Goal: Understand process/instructions: Learn how to perform a task or action

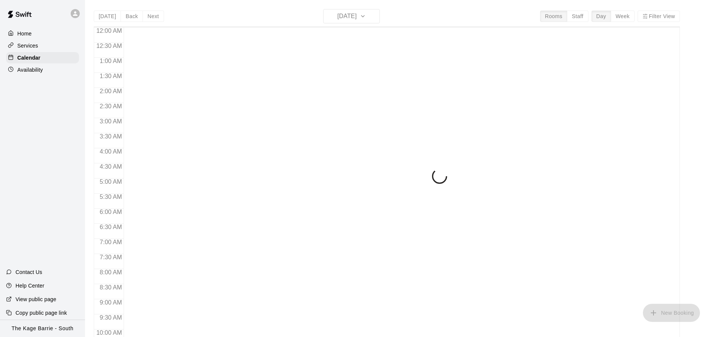
scroll to position [318, 0]
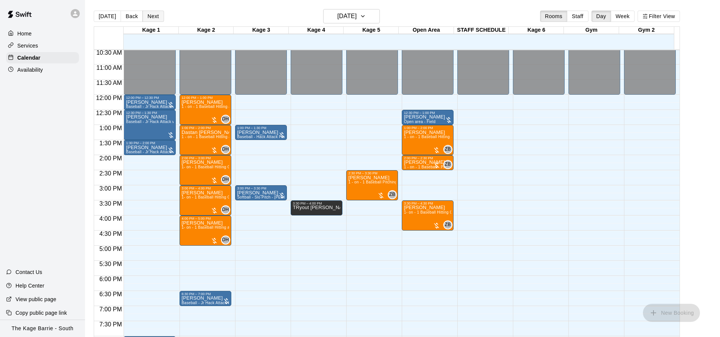
click at [152, 18] on button "Next" at bounding box center [152, 16] width 21 height 11
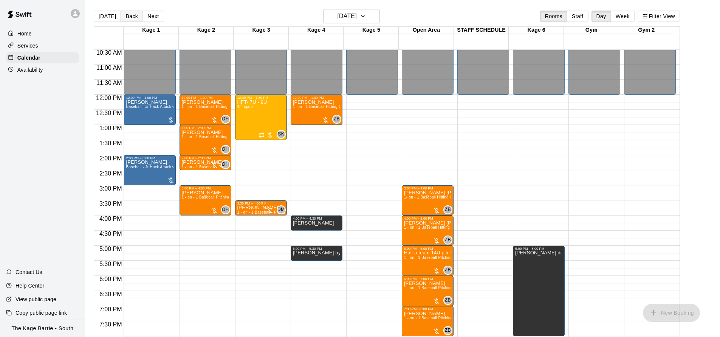
click at [134, 15] on button "Back" at bounding box center [132, 16] width 22 height 11
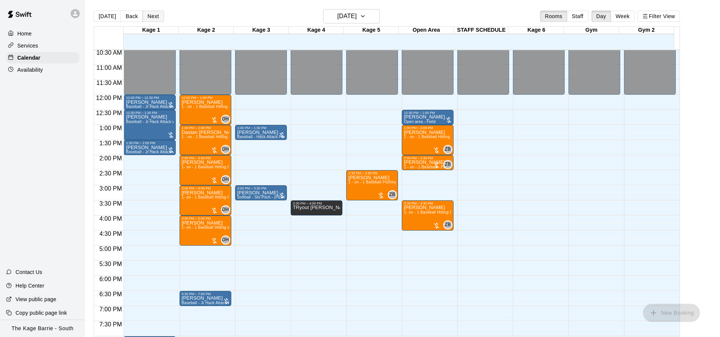
click at [149, 14] on button "Next" at bounding box center [152, 16] width 21 height 11
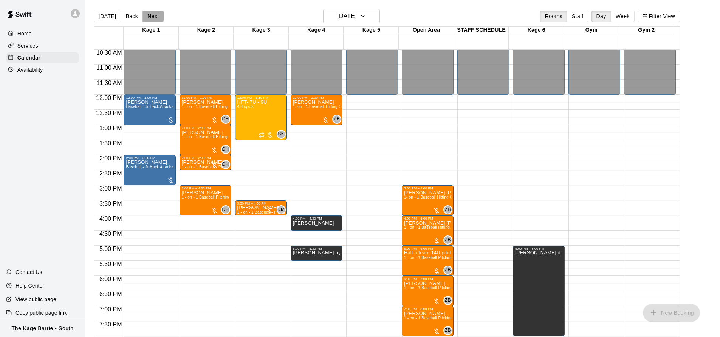
click at [152, 16] on button "Next" at bounding box center [152, 16] width 21 height 11
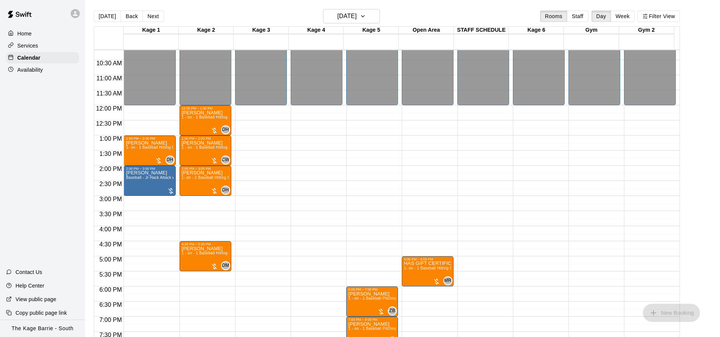
scroll to position [205, 0]
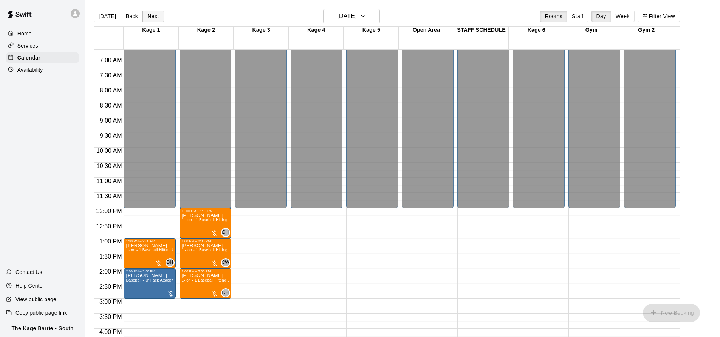
click at [150, 15] on button "Next" at bounding box center [152, 16] width 21 height 11
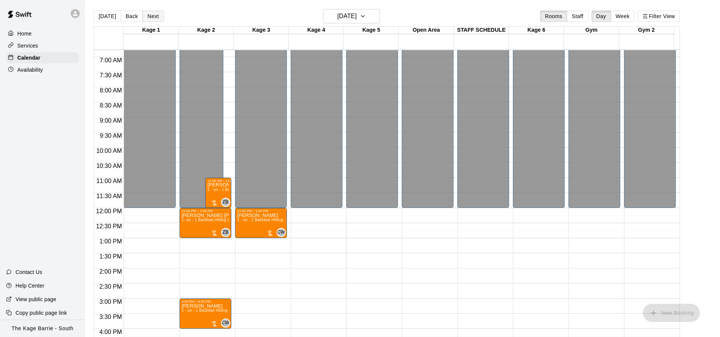
click at [150, 15] on button "Next" at bounding box center [152, 16] width 21 height 11
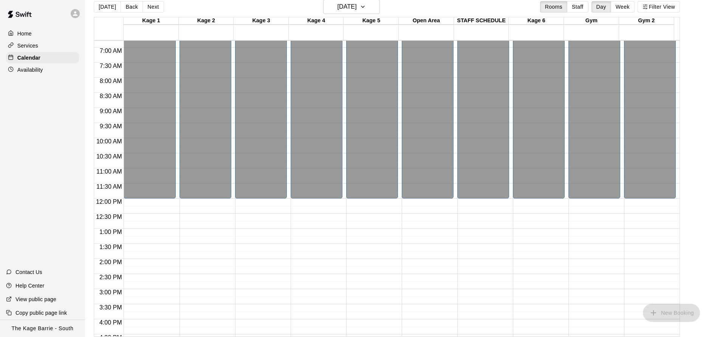
scroll to position [12, 0]
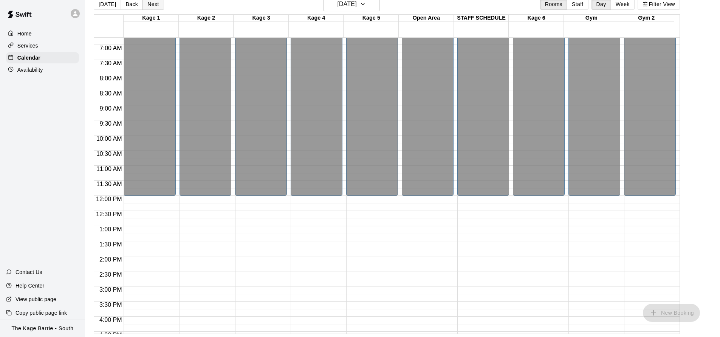
click at [153, 5] on button "Next" at bounding box center [152, 3] width 21 height 11
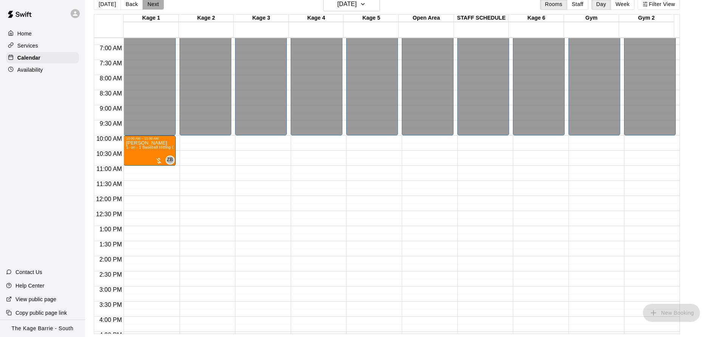
click at [153, 5] on button "Next" at bounding box center [152, 3] width 21 height 11
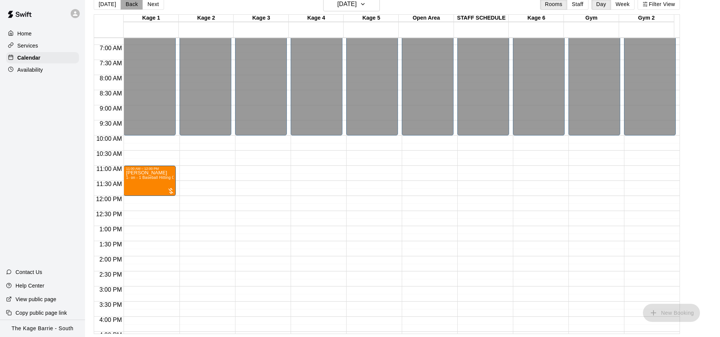
click at [132, 5] on button "Back" at bounding box center [132, 3] width 22 height 11
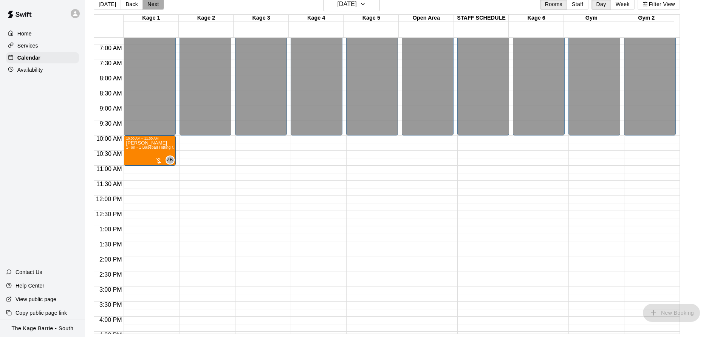
click at [150, 5] on button "Next" at bounding box center [152, 3] width 21 height 11
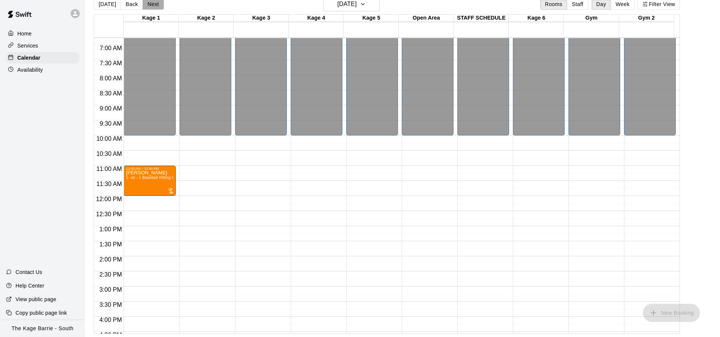
click at [150, 5] on button "Next" at bounding box center [152, 3] width 21 height 11
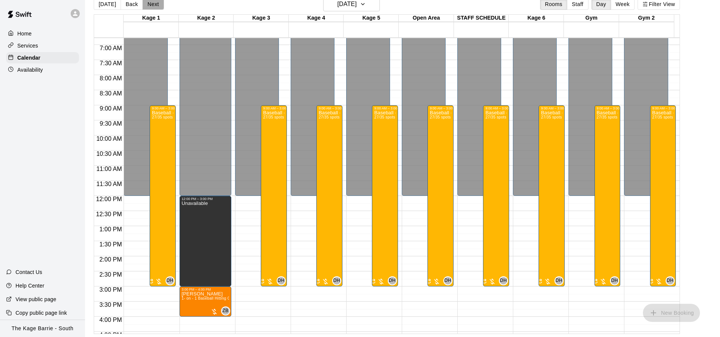
click at [151, 6] on button "Next" at bounding box center [152, 3] width 21 height 11
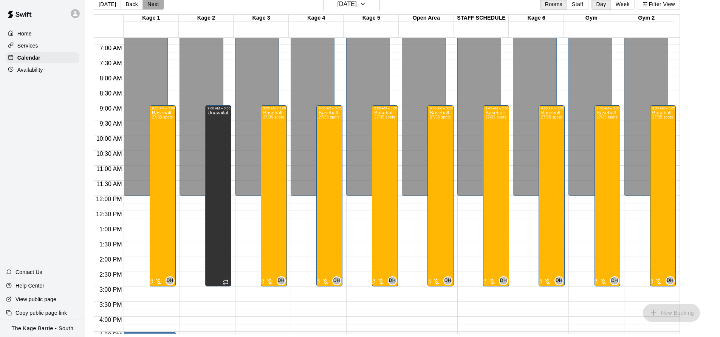
click at [151, 6] on button "Next" at bounding box center [152, 3] width 21 height 11
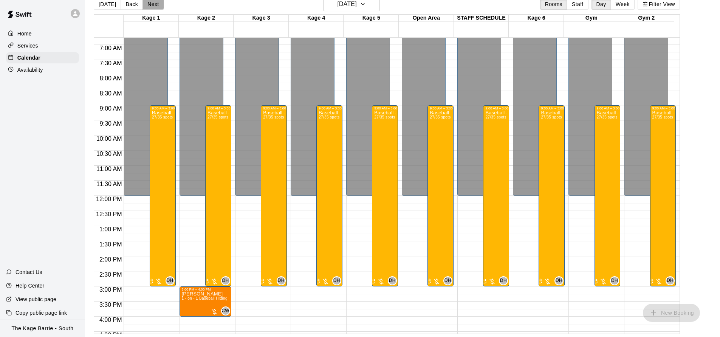
click at [151, 5] on button "Next" at bounding box center [152, 3] width 21 height 11
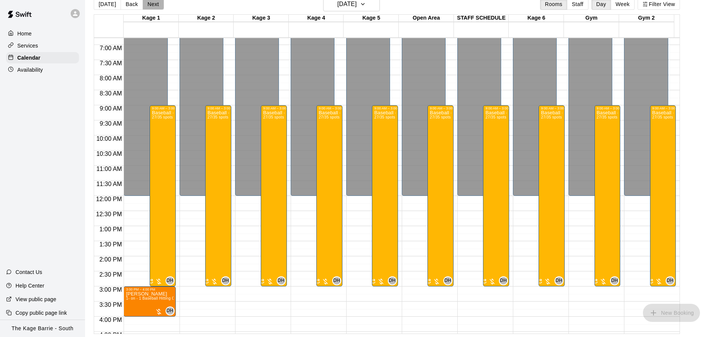
click at [152, 5] on button "Next" at bounding box center [152, 3] width 21 height 11
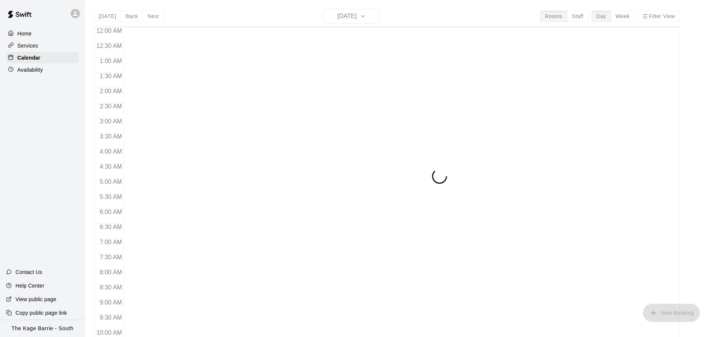
scroll to position [320, 0]
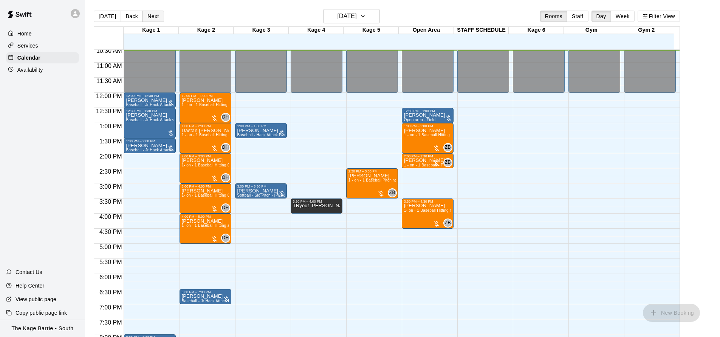
click at [152, 17] on button "Next" at bounding box center [152, 16] width 21 height 11
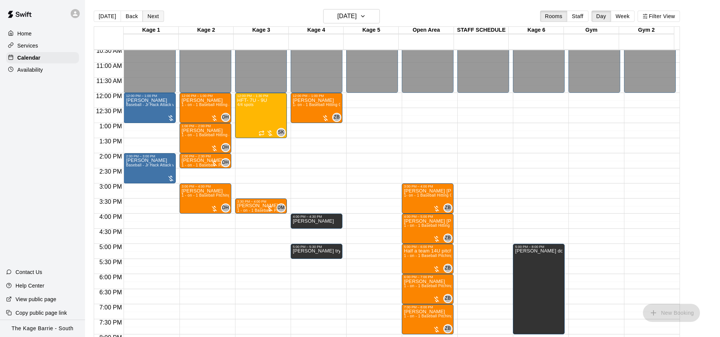
click at [150, 17] on button "Next" at bounding box center [152, 16] width 21 height 11
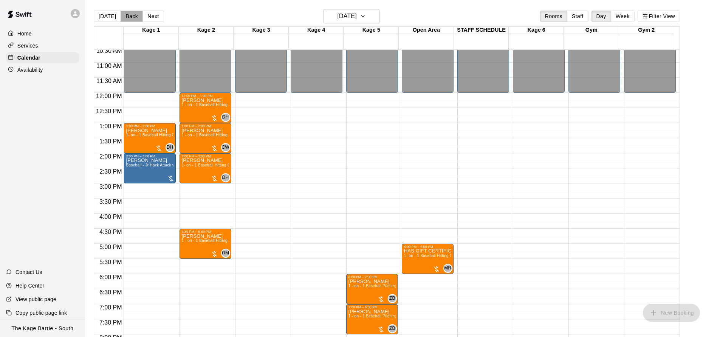
click at [126, 17] on button "Back" at bounding box center [132, 16] width 22 height 11
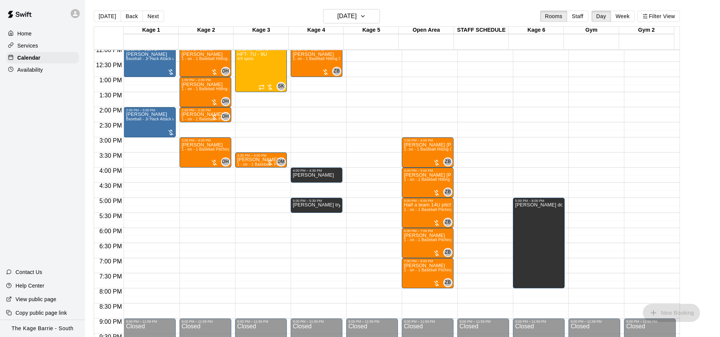
scroll to position [241, 0]
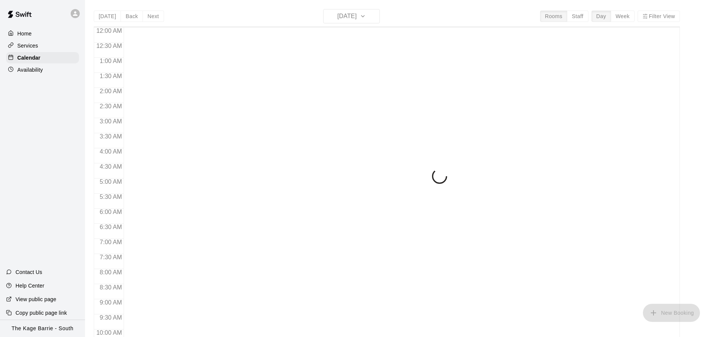
scroll to position [323, 0]
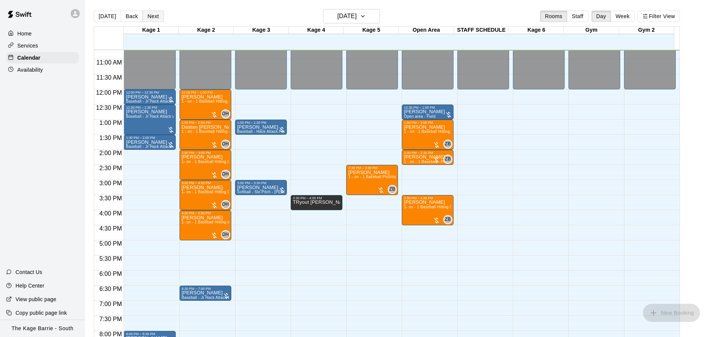
click at [146, 16] on button "Next" at bounding box center [152, 16] width 21 height 11
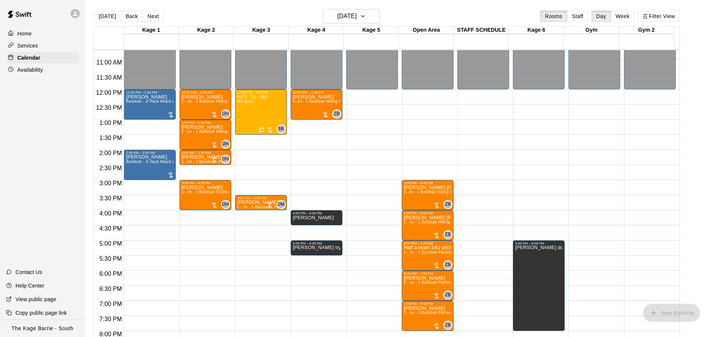
click at [151, 17] on button "Next" at bounding box center [152, 16] width 21 height 11
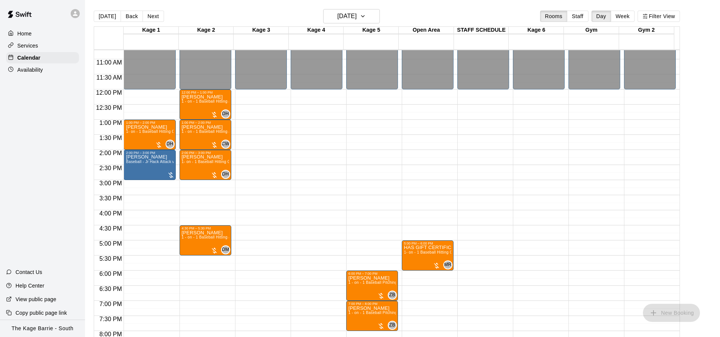
click at [153, 17] on button "Next" at bounding box center [152, 16] width 21 height 11
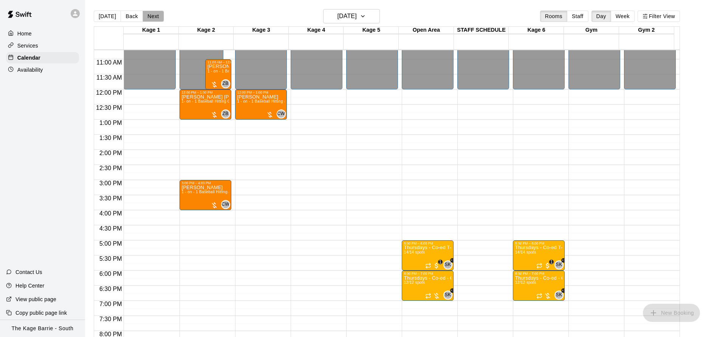
click at [153, 17] on button "Next" at bounding box center [152, 16] width 21 height 11
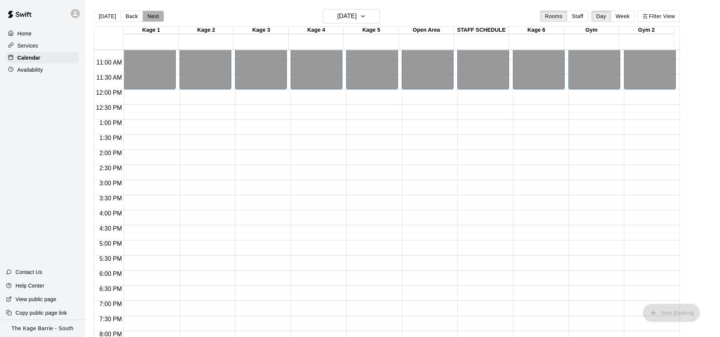
click at [153, 17] on button "Next" at bounding box center [152, 16] width 21 height 11
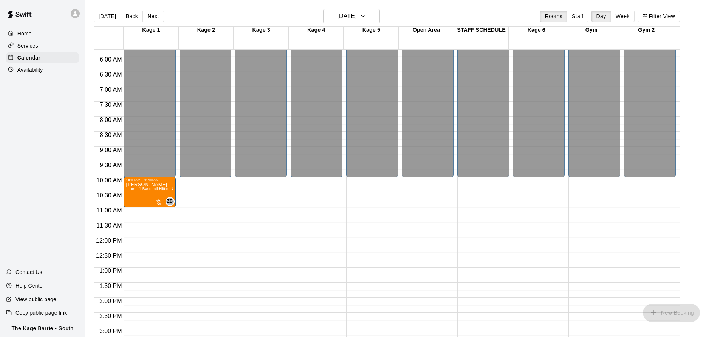
scroll to position [172, 0]
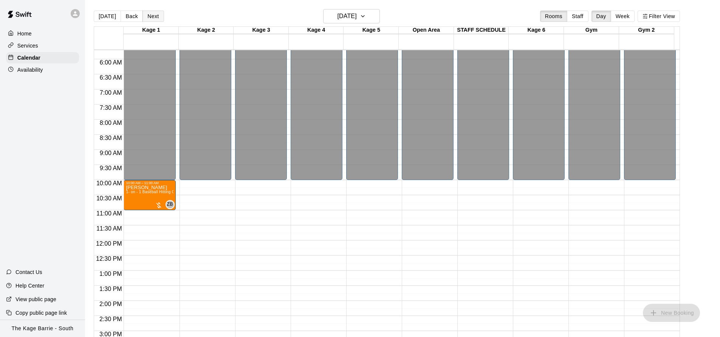
click at [154, 15] on button "Next" at bounding box center [152, 16] width 21 height 11
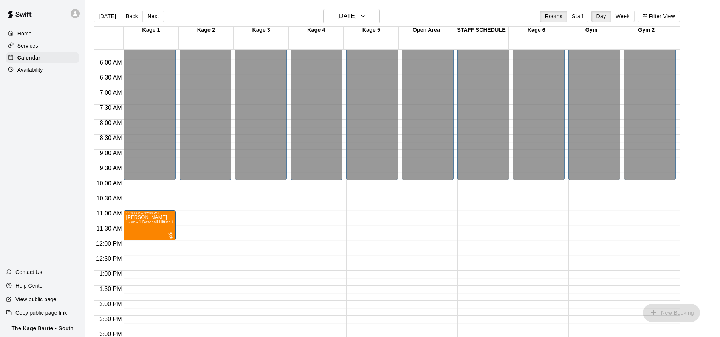
drag, startPoint x: 154, startPoint y: 15, endPoint x: 151, endPoint y: 18, distance: 4.8
click at [153, 15] on button "Next" at bounding box center [152, 16] width 21 height 11
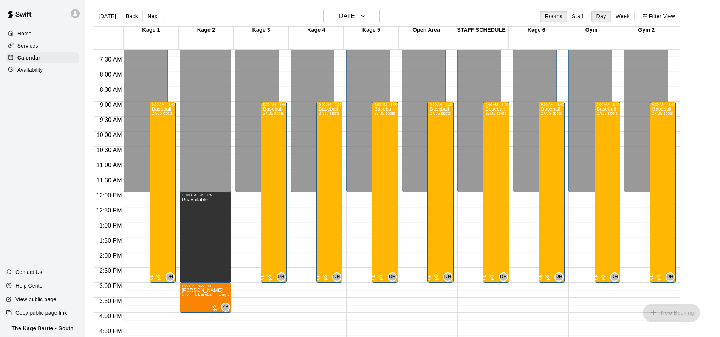
scroll to position [286, 0]
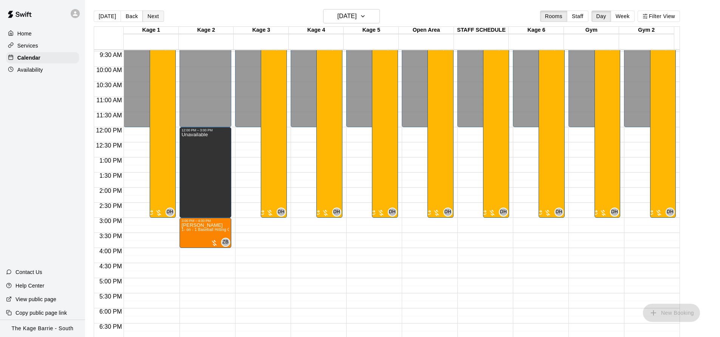
click at [150, 14] on button "Next" at bounding box center [152, 16] width 21 height 11
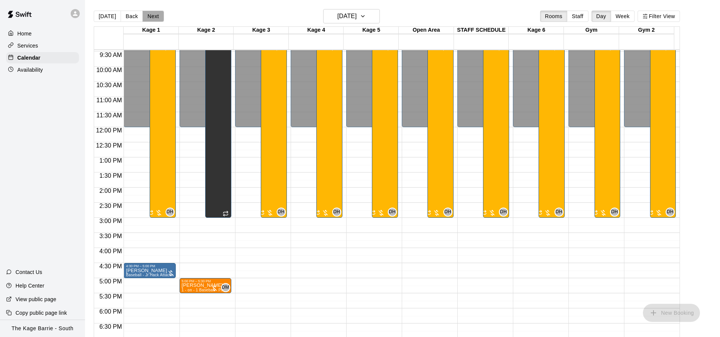
click at [150, 14] on button "Next" at bounding box center [152, 16] width 21 height 11
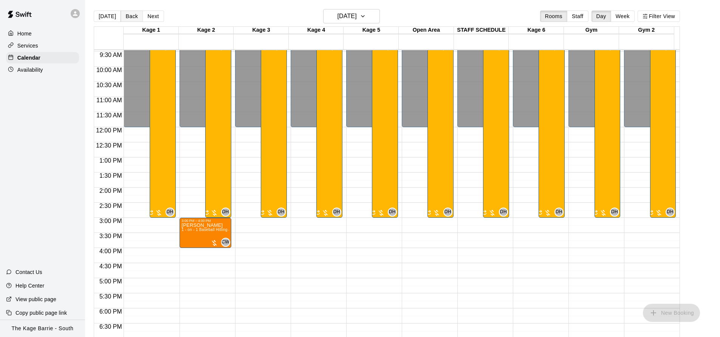
click at [133, 14] on button "Back" at bounding box center [132, 16] width 22 height 11
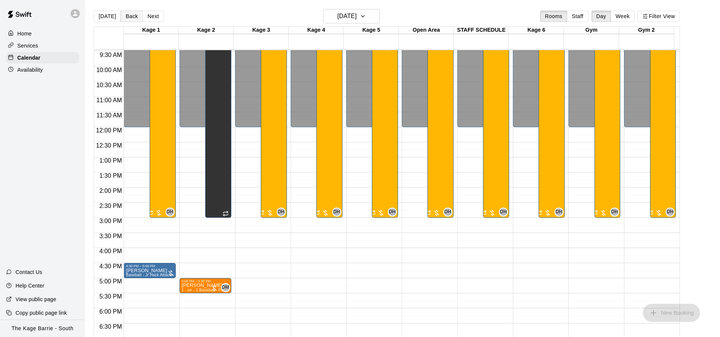
click at [133, 14] on button "Back" at bounding box center [132, 16] width 22 height 11
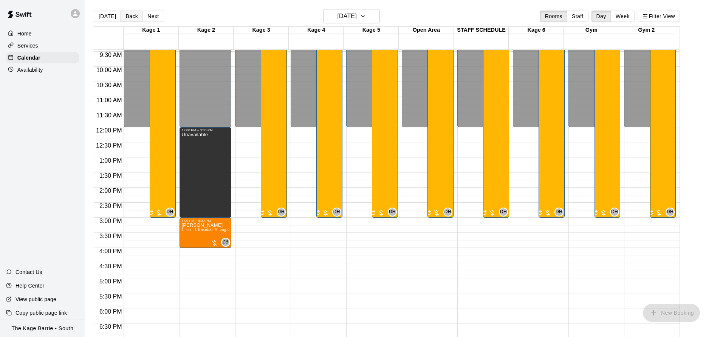
click at [133, 14] on button "Back" at bounding box center [132, 16] width 22 height 11
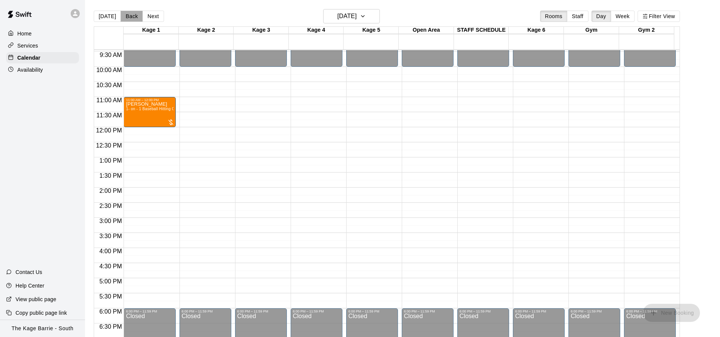
click at [133, 14] on button "Back" at bounding box center [132, 16] width 22 height 11
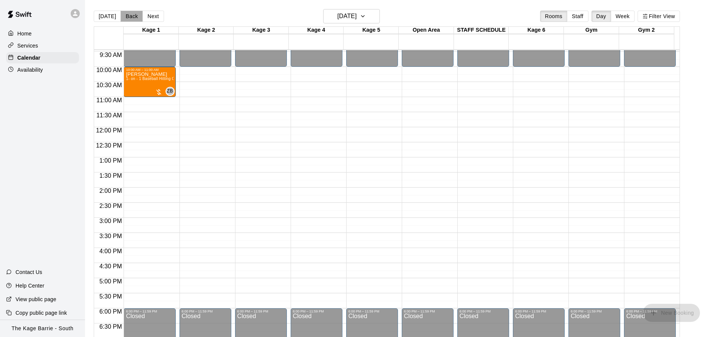
click at [133, 14] on button "Back" at bounding box center [132, 16] width 22 height 11
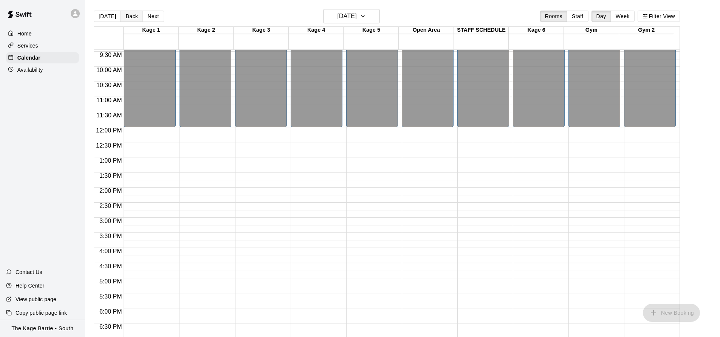
click at [132, 15] on button "Back" at bounding box center [132, 16] width 22 height 11
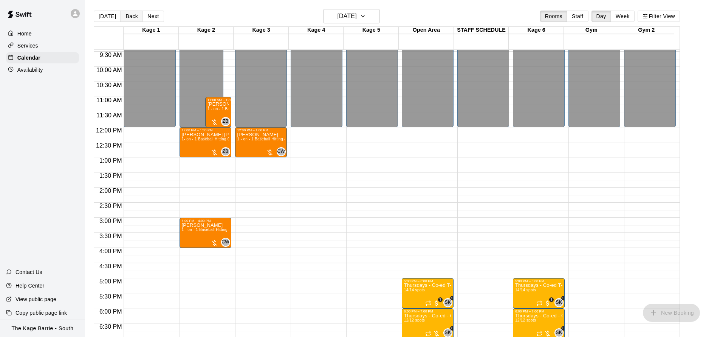
click at [132, 15] on button "Back" at bounding box center [132, 16] width 22 height 11
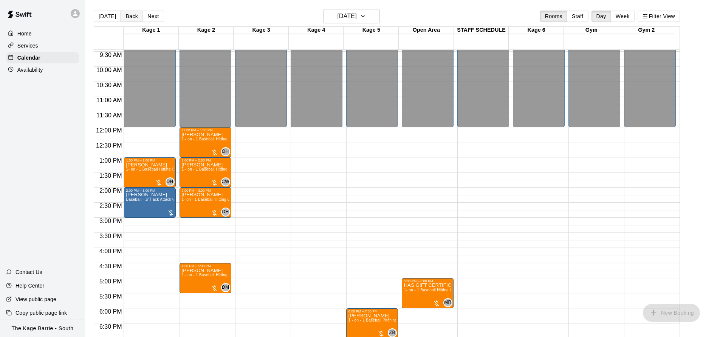
click at [132, 15] on button "Back" at bounding box center [132, 16] width 22 height 11
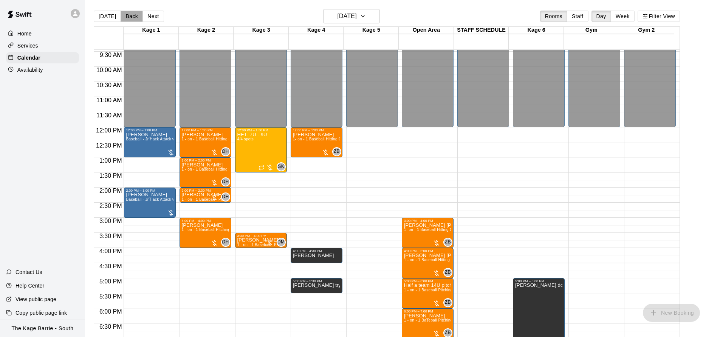
click at [132, 15] on button "Back" at bounding box center [132, 16] width 22 height 11
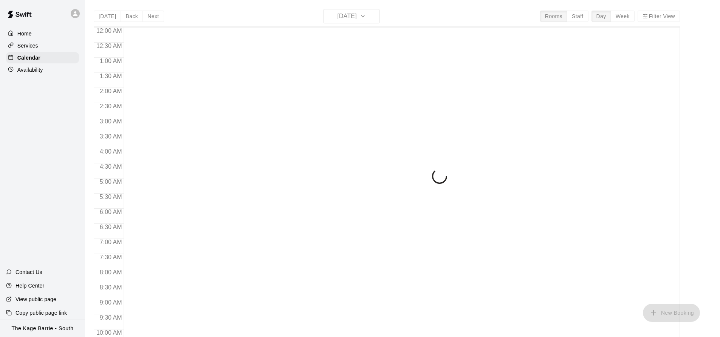
scroll to position [329, 0]
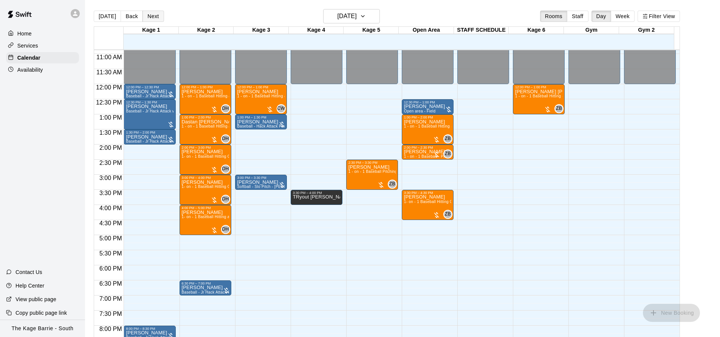
click at [149, 13] on button "Next" at bounding box center [152, 16] width 21 height 11
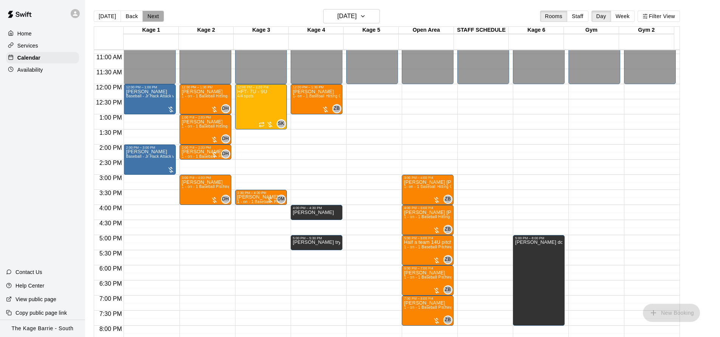
click at [147, 15] on button "Next" at bounding box center [152, 16] width 21 height 11
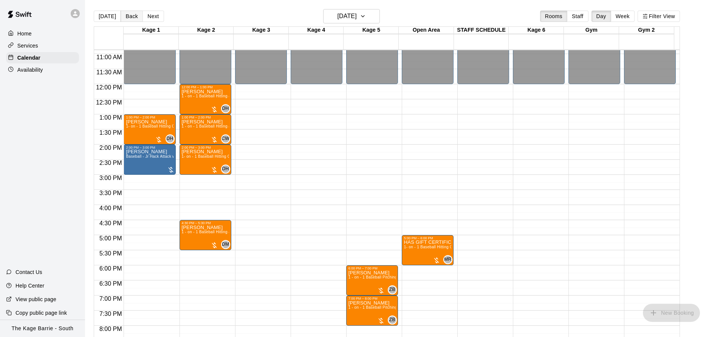
click at [125, 16] on button "Back" at bounding box center [132, 16] width 22 height 11
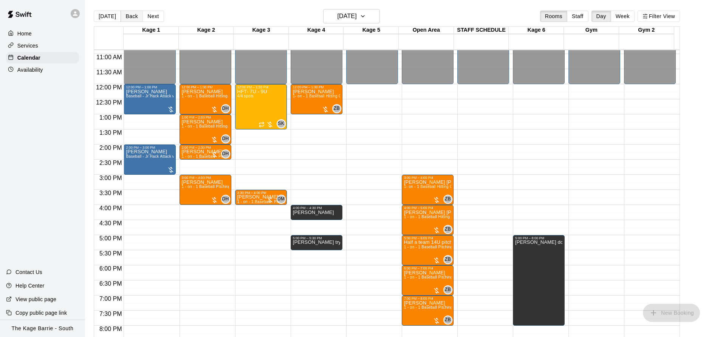
click at [125, 16] on button "Back" at bounding box center [132, 16] width 22 height 11
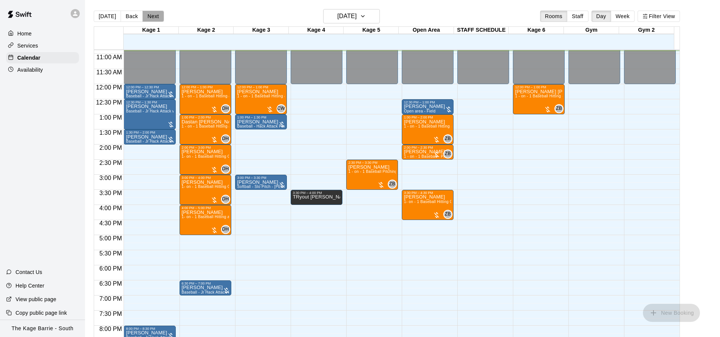
click at [154, 14] on button "Next" at bounding box center [152, 16] width 21 height 11
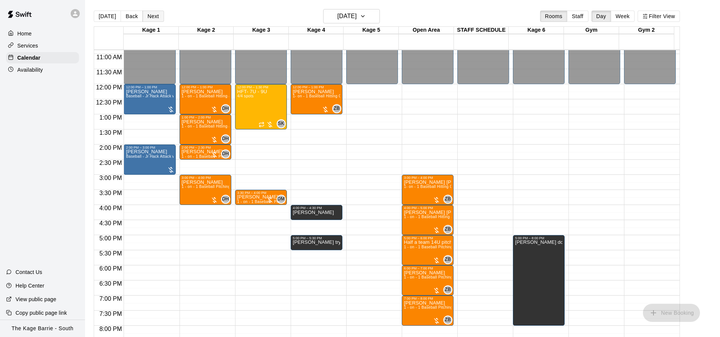
click at [154, 14] on button "Next" at bounding box center [152, 16] width 21 height 11
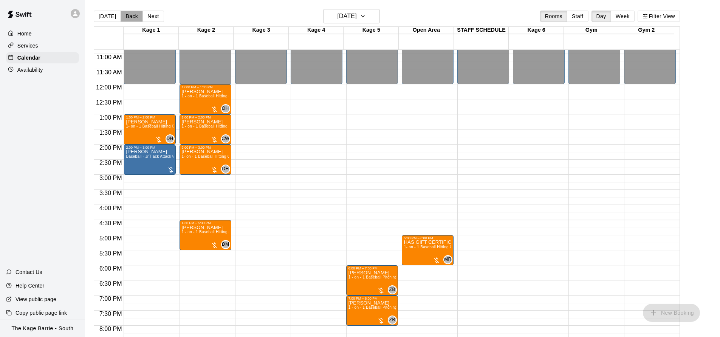
click at [134, 17] on button "Back" at bounding box center [132, 16] width 22 height 11
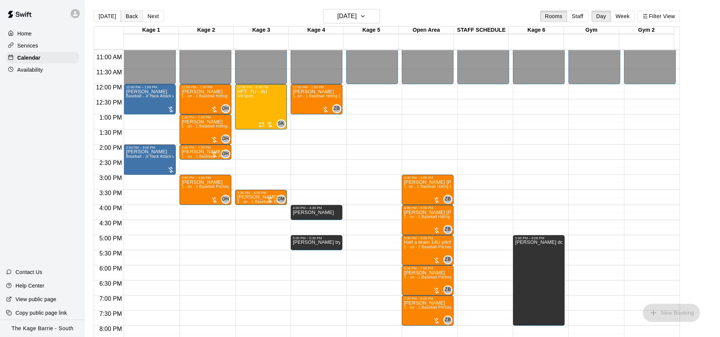
click at [134, 17] on button "Back" at bounding box center [132, 16] width 22 height 11
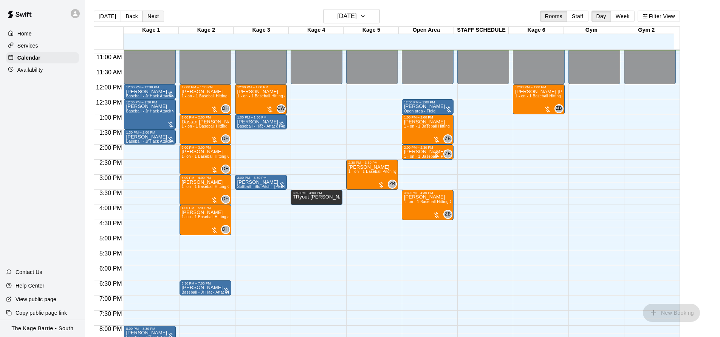
click at [147, 17] on button "Next" at bounding box center [152, 16] width 21 height 11
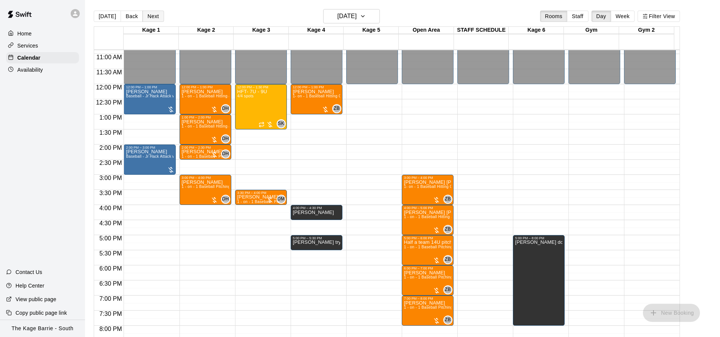
click at [147, 17] on button "Next" at bounding box center [152, 16] width 21 height 11
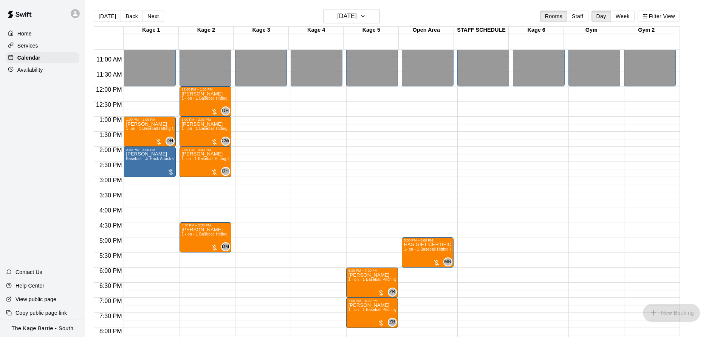
scroll to position [204, 0]
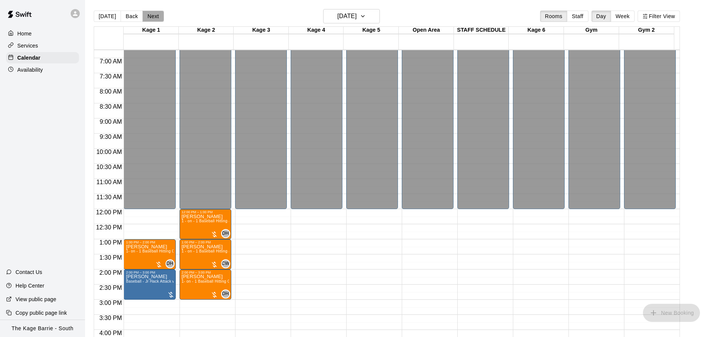
click at [153, 15] on button "Next" at bounding box center [152, 16] width 21 height 11
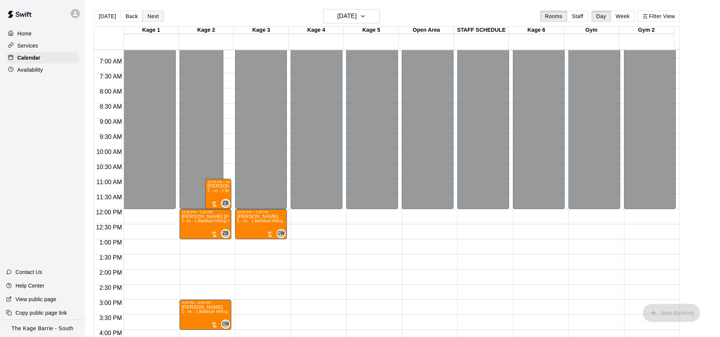
click at [153, 15] on button "Next" at bounding box center [152, 16] width 21 height 11
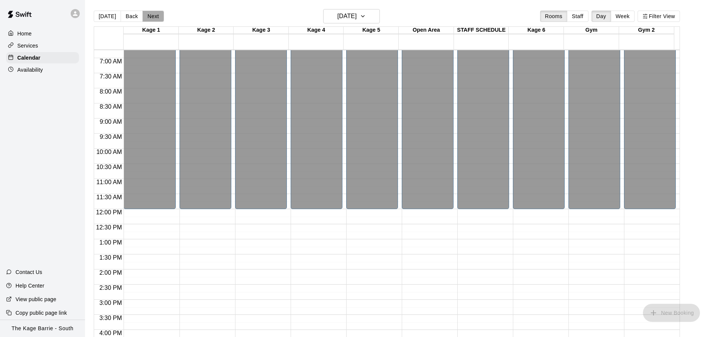
click at [153, 15] on button "Next" at bounding box center [152, 16] width 21 height 11
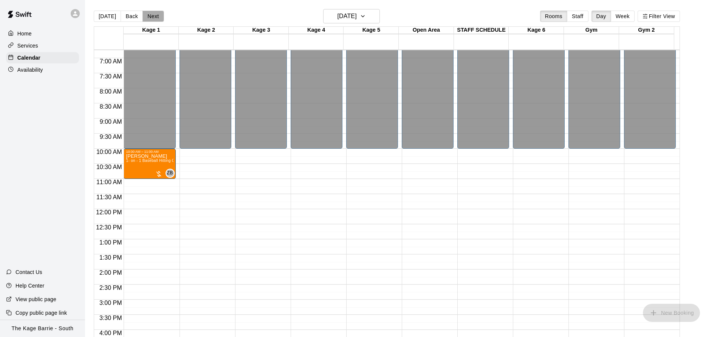
click at [153, 15] on button "Next" at bounding box center [152, 16] width 21 height 11
